Goal: Transaction & Acquisition: Purchase product/service

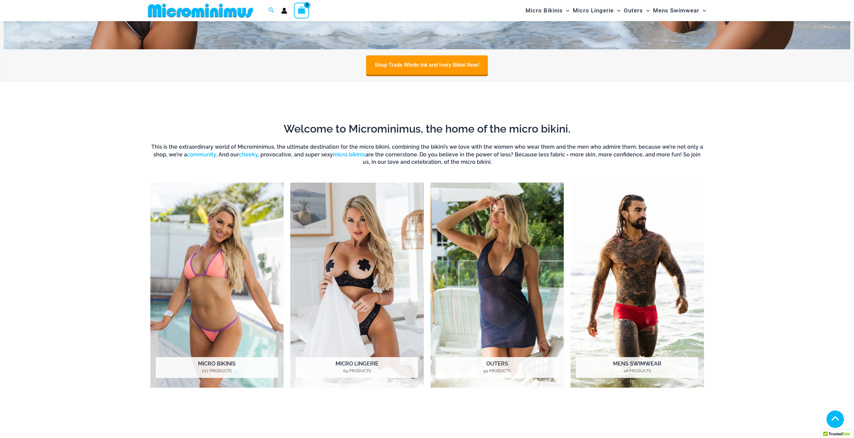
scroll to position [330, 0]
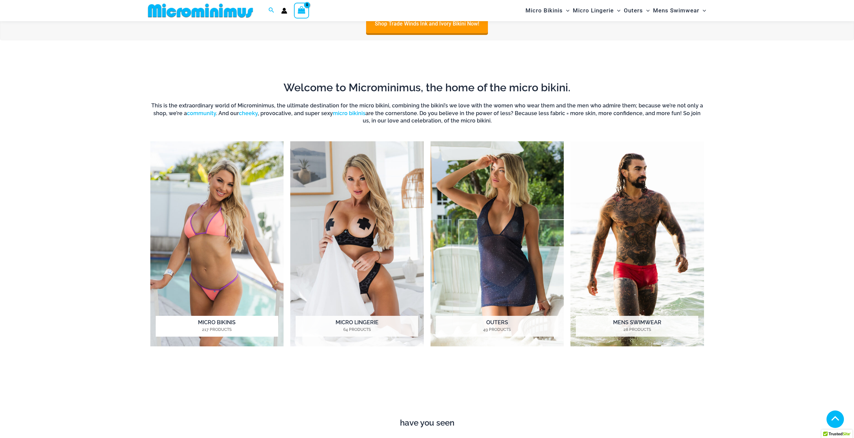
click at [227, 322] on h2 "Micro Bikinis 217 Products" at bounding box center [217, 326] width 123 height 21
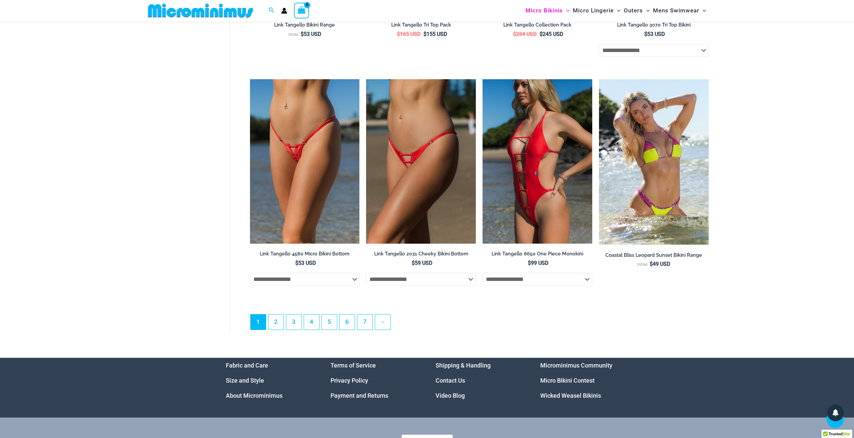
scroll to position [1820, 0]
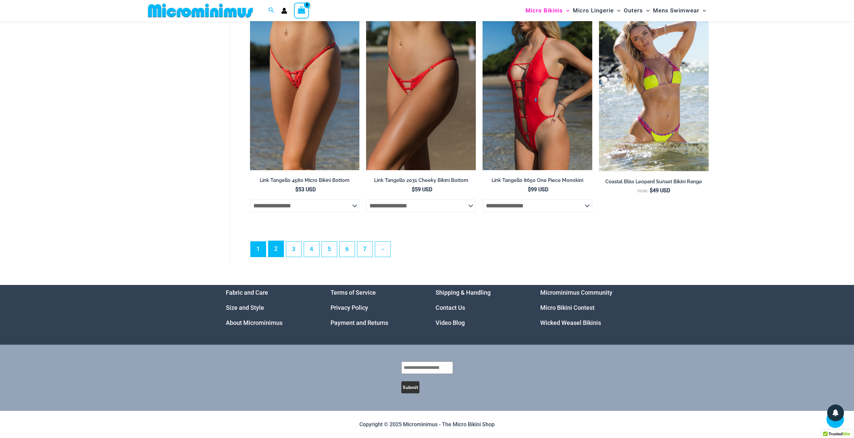
click at [273, 251] on link "2" at bounding box center [276, 249] width 15 height 16
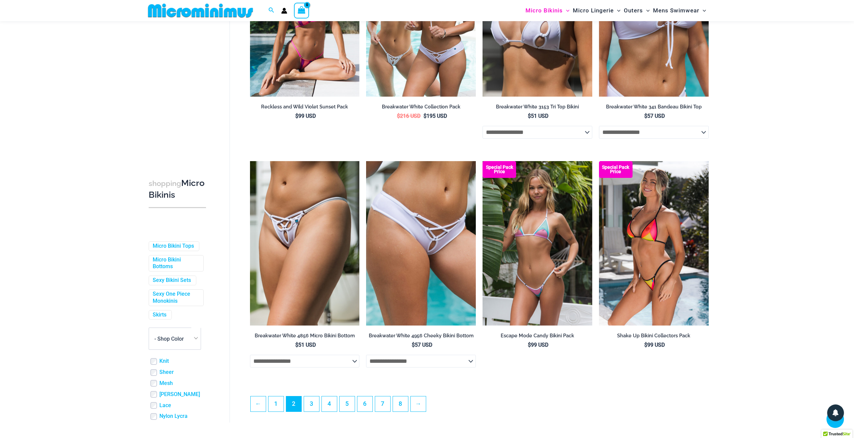
scroll to position [1696, 0]
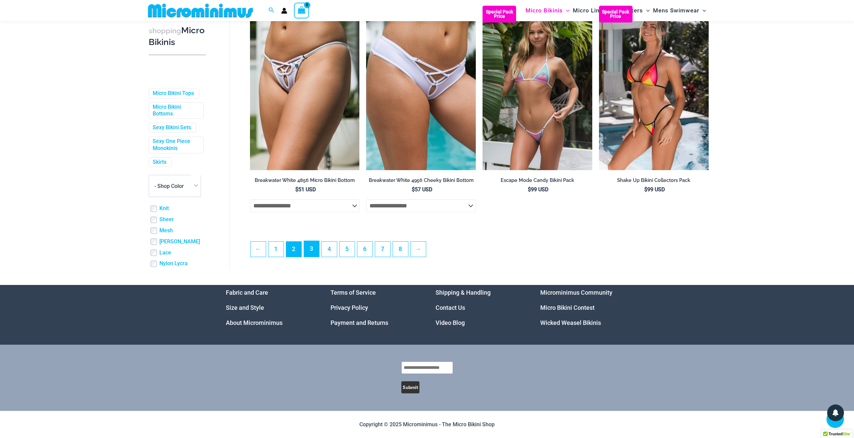
click at [312, 246] on link "3" at bounding box center [311, 249] width 15 height 16
